Goal: Information Seeking & Learning: Learn about a topic

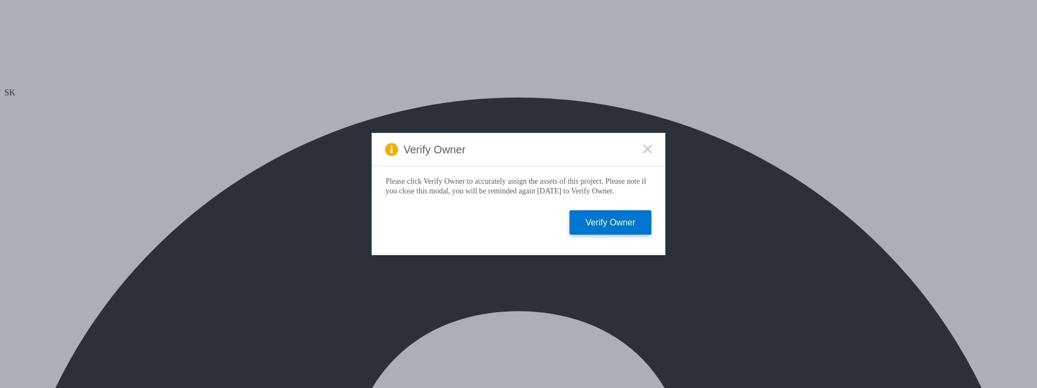
click at [647, 145] on icon at bounding box center [647, 149] width 9 height 9
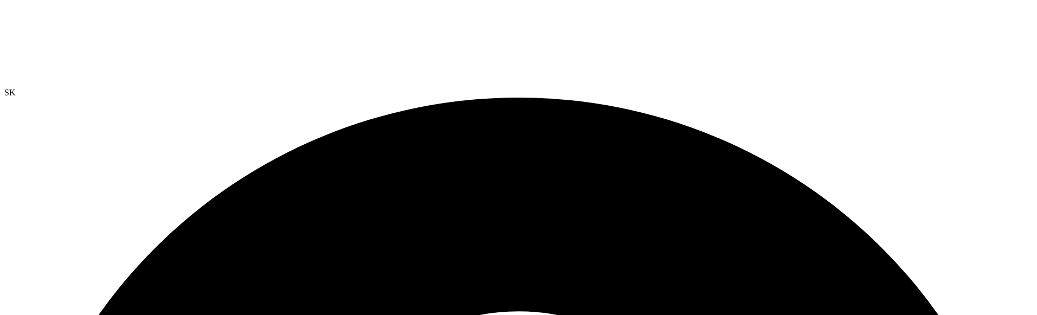
scroll to position [66, 0]
drag, startPoint x: 45, startPoint y: 80, endPoint x: 178, endPoint y: 80, distance: 133.4
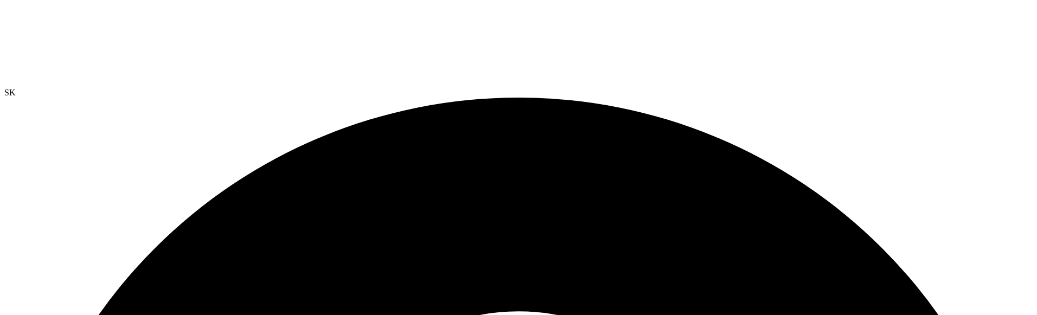
drag, startPoint x: 151, startPoint y: 74, endPoint x: 112, endPoint y: 56, distance: 42.9
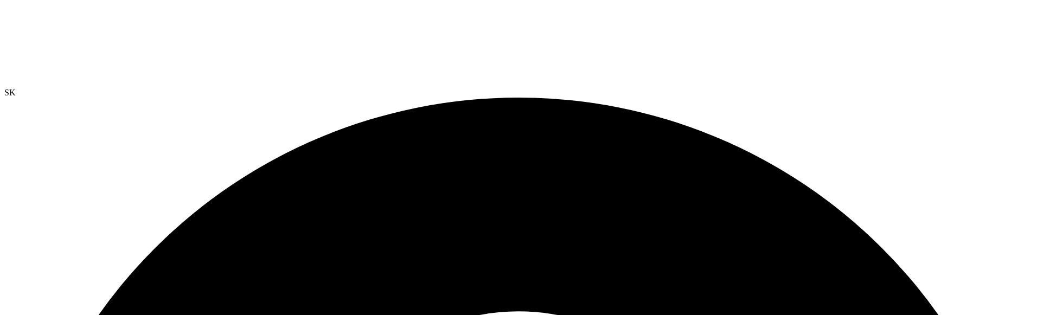
drag, startPoint x: 103, startPoint y: 83, endPoint x: 83, endPoint y: 83, distance: 20.1
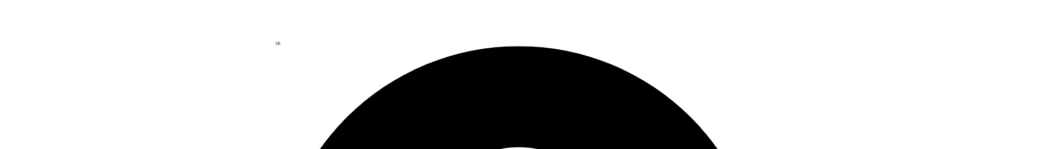
scroll to position [108, 0]
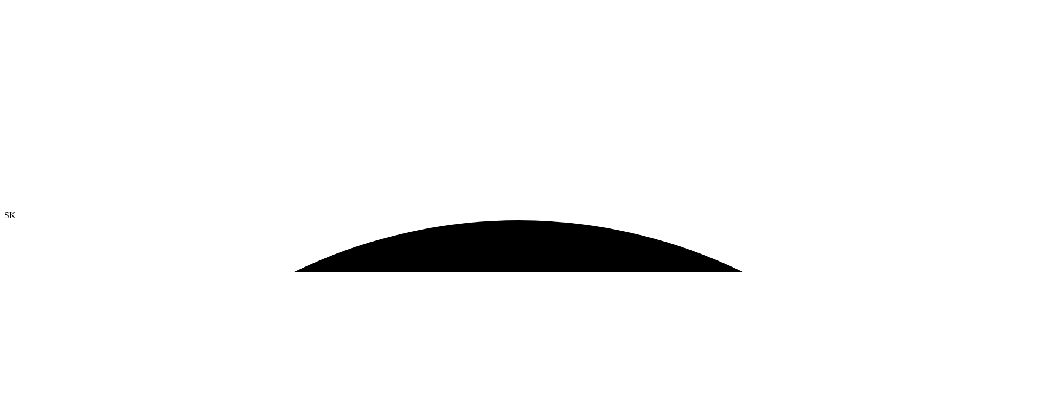
scroll to position [0, 0]
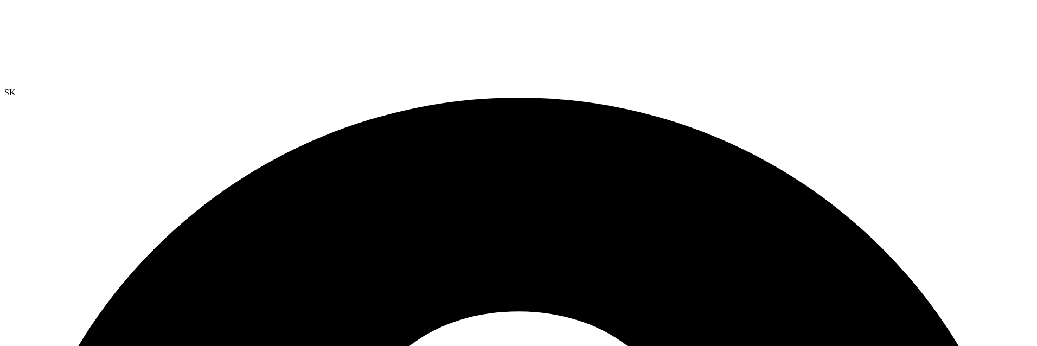
drag, startPoint x: 403, startPoint y: 237, endPoint x: 376, endPoint y: 86, distance: 153.7
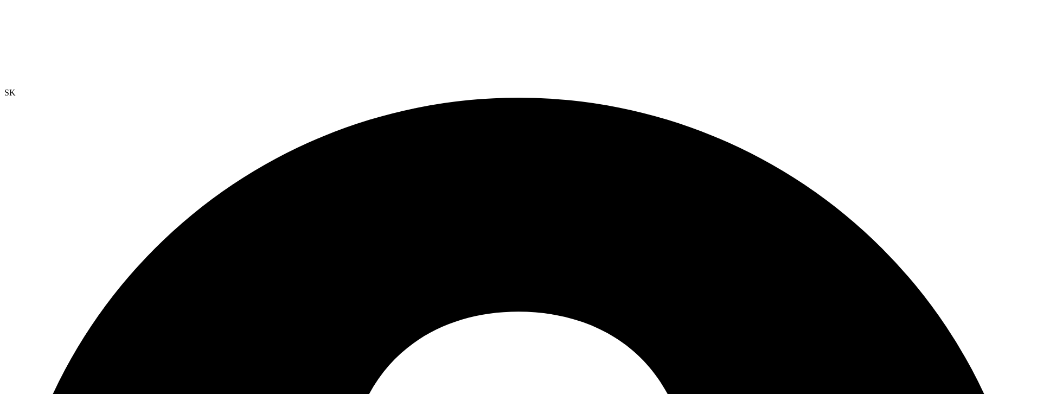
drag, startPoint x: 155, startPoint y: 73, endPoint x: 136, endPoint y: 75, distance: 19.6
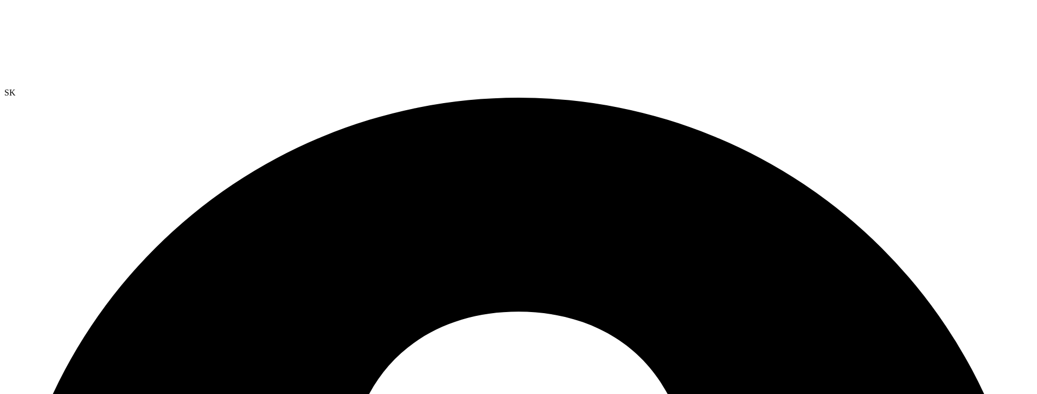
drag, startPoint x: 10, startPoint y: 65, endPoint x: 135, endPoint y: 95, distance: 129.0
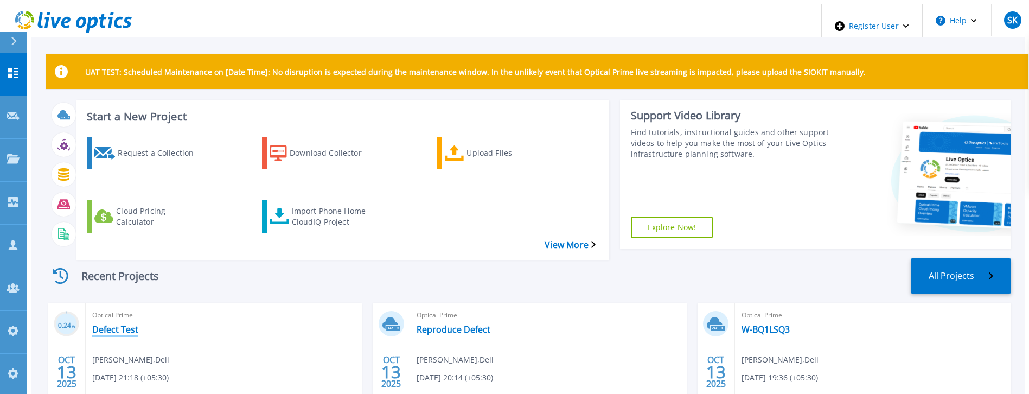
click at [122, 324] on link "Defect Test" at bounding box center [115, 329] width 46 height 11
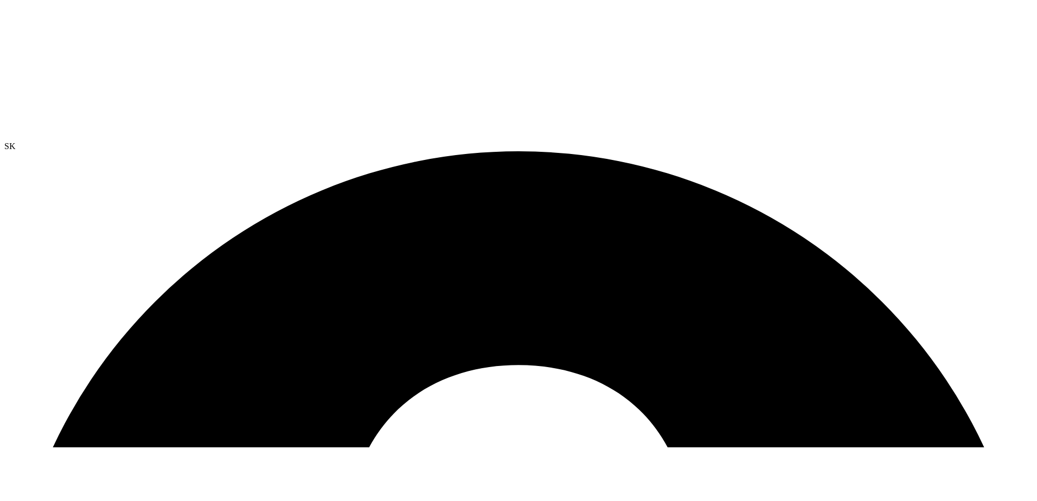
scroll to position [217, 0]
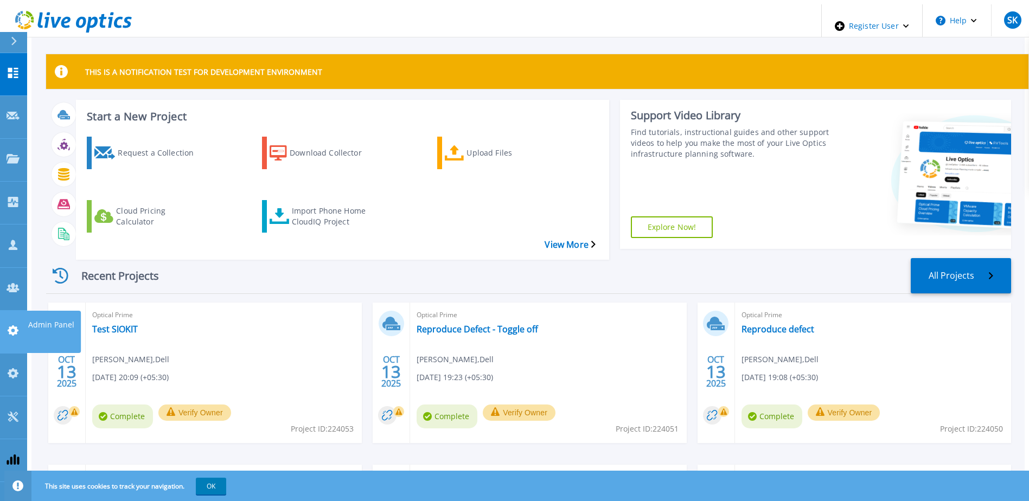
click at [13, 325] on icon at bounding box center [13, 330] width 11 height 10
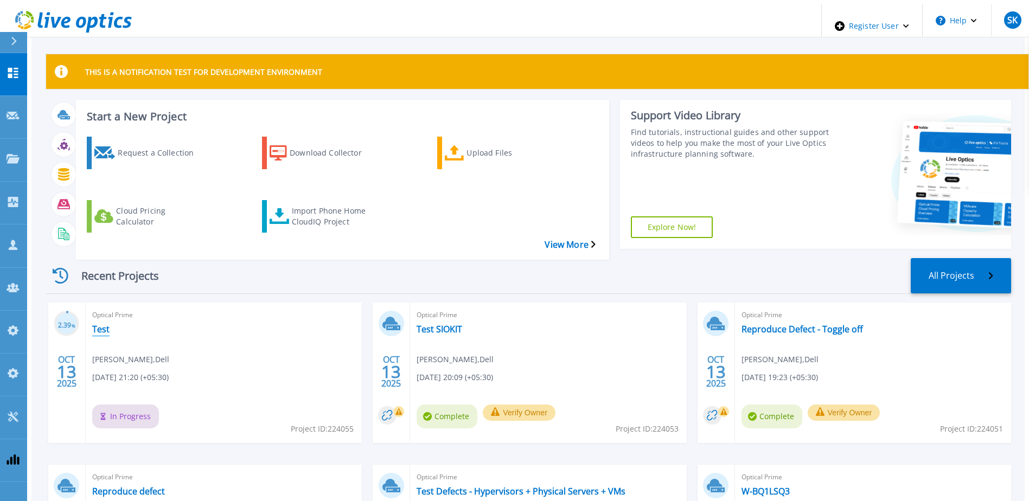
click at [95, 324] on link "Test" at bounding box center [100, 329] width 17 height 11
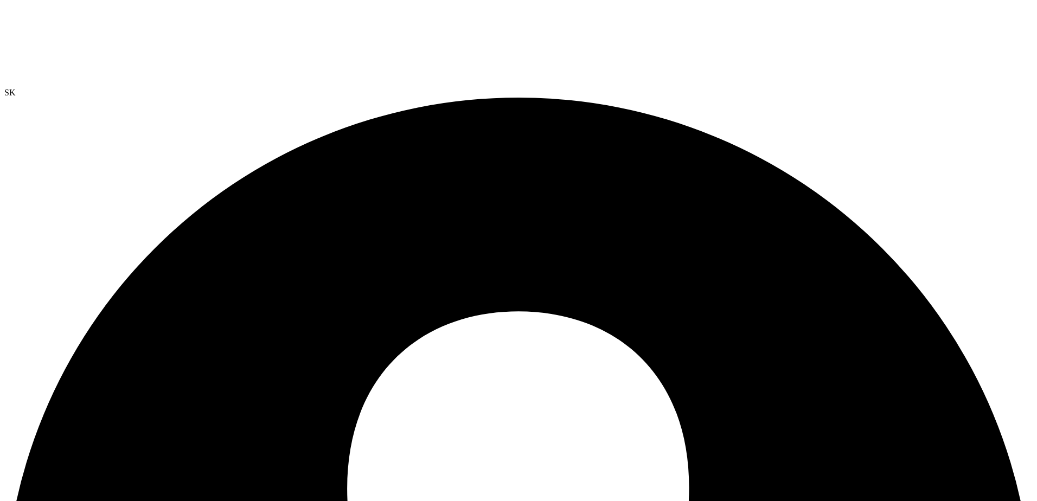
drag, startPoint x: 241, startPoint y: 228, endPoint x: 301, endPoint y: 230, distance: 59.7
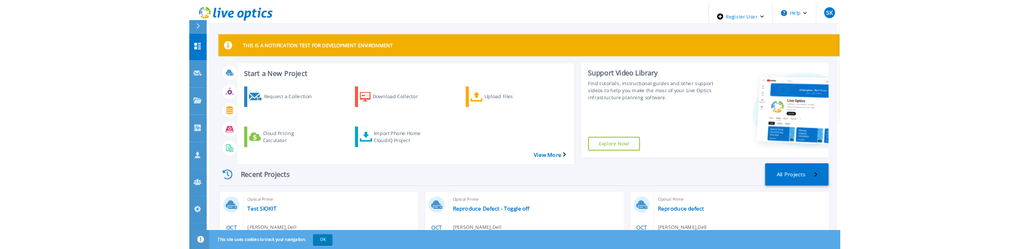
scroll to position [86, 0]
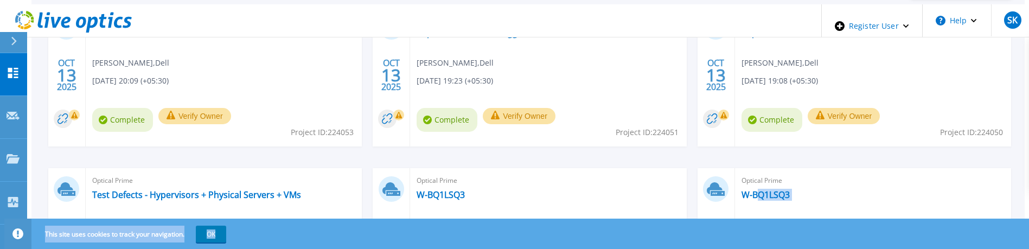
drag, startPoint x: 754, startPoint y: 247, endPoint x: 751, endPoint y: 276, distance: 28.9
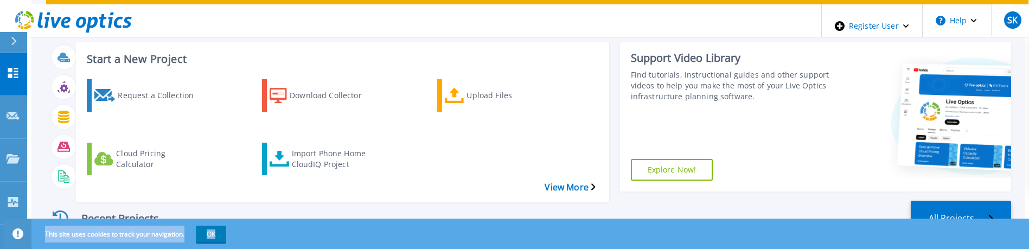
scroll to position [0, 0]
